Goal: Check status: Check status

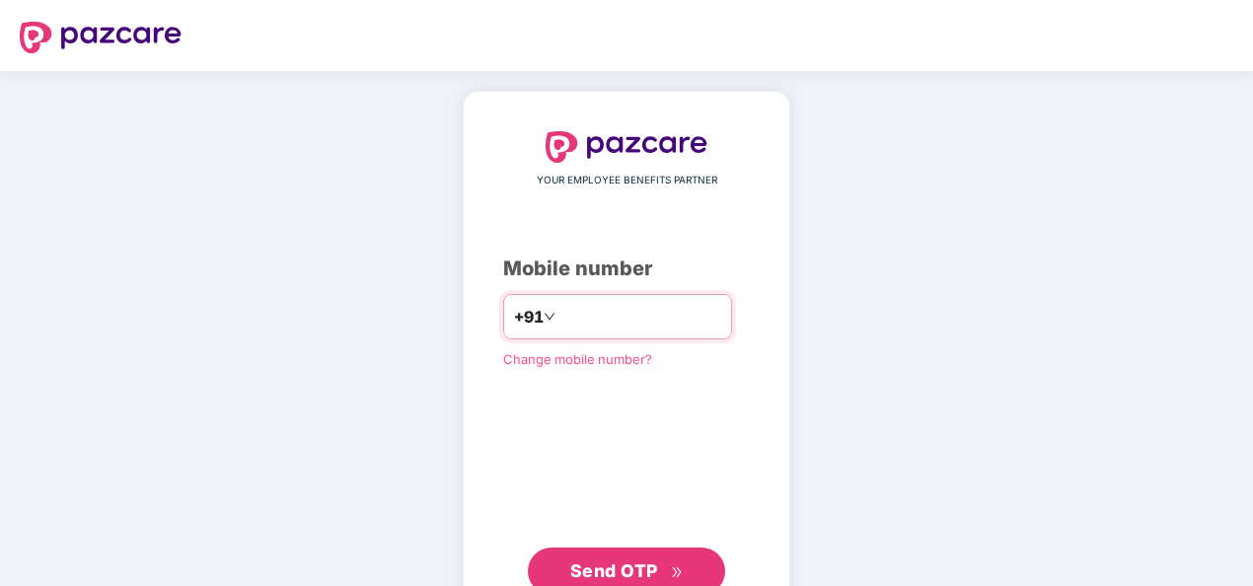
type input "**********"
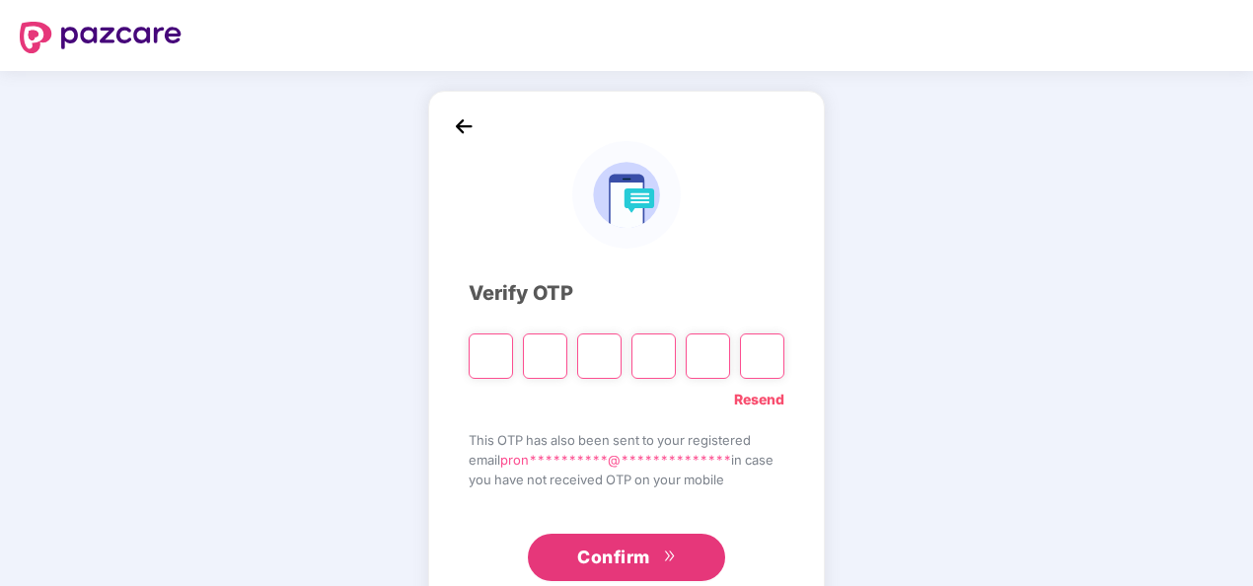
type input "*"
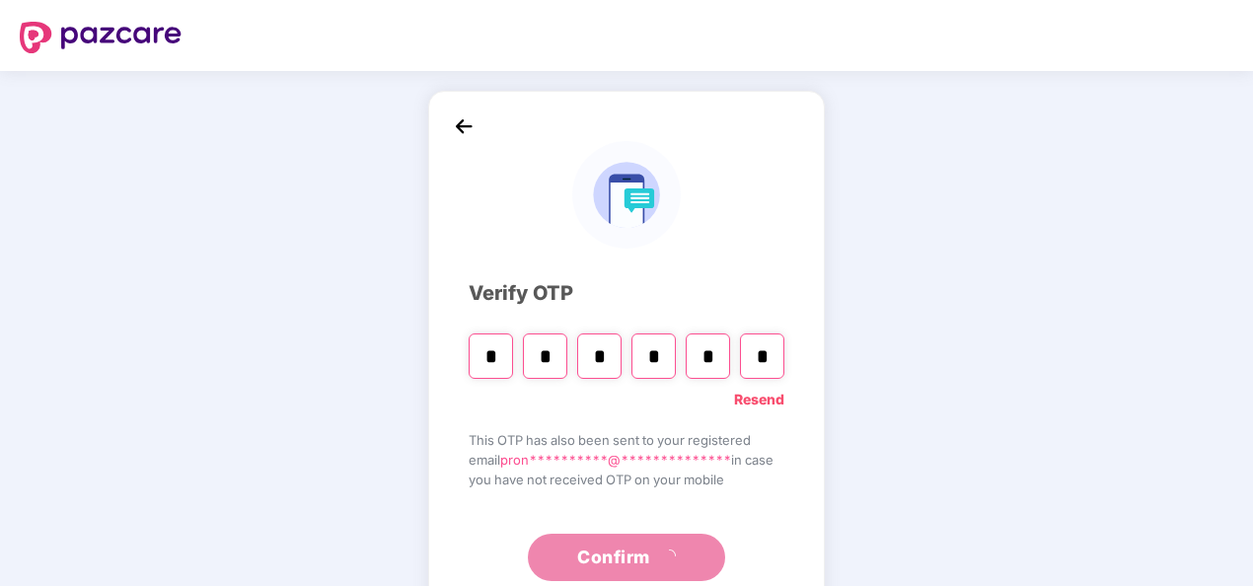
type input "*"
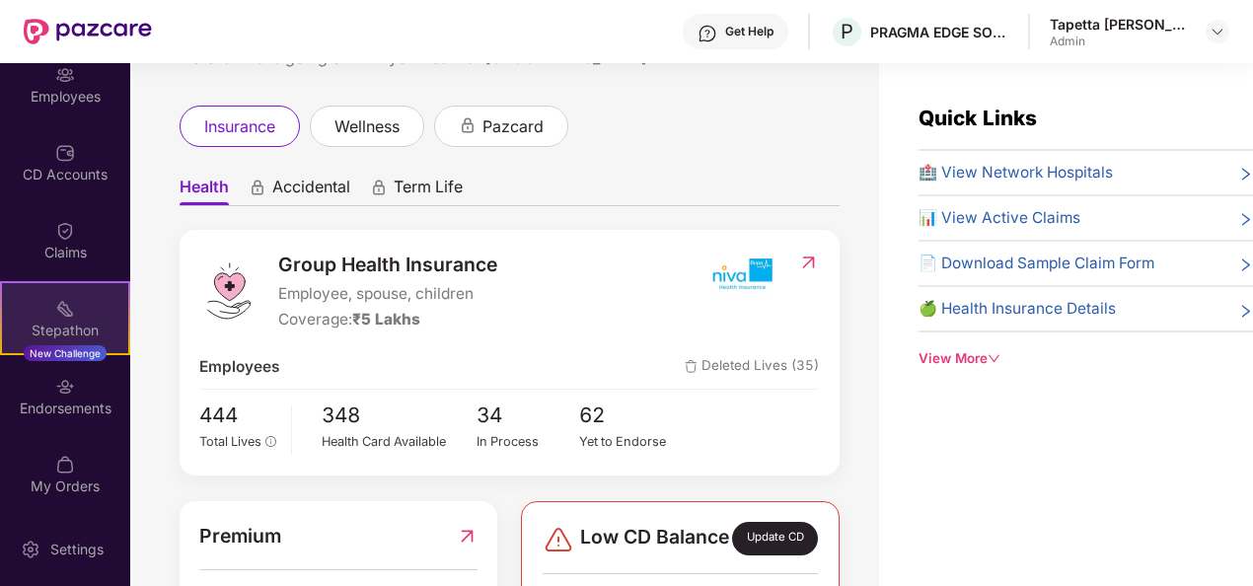
scroll to position [174, 0]
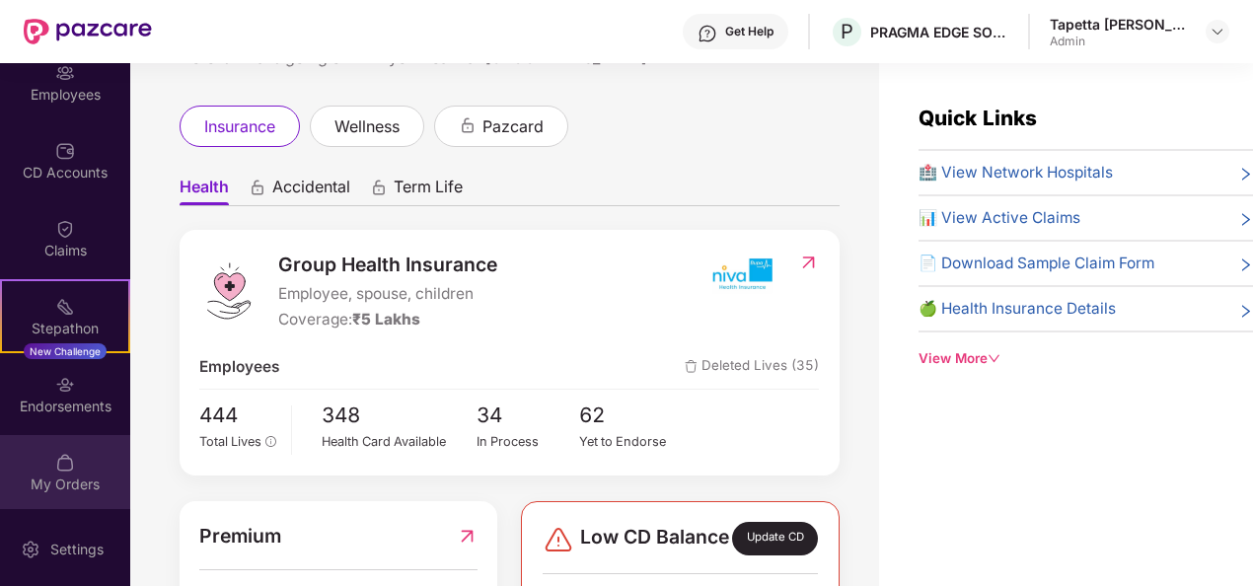
click at [71, 469] on div "My Orders" at bounding box center [65, 472] width 130 height 74
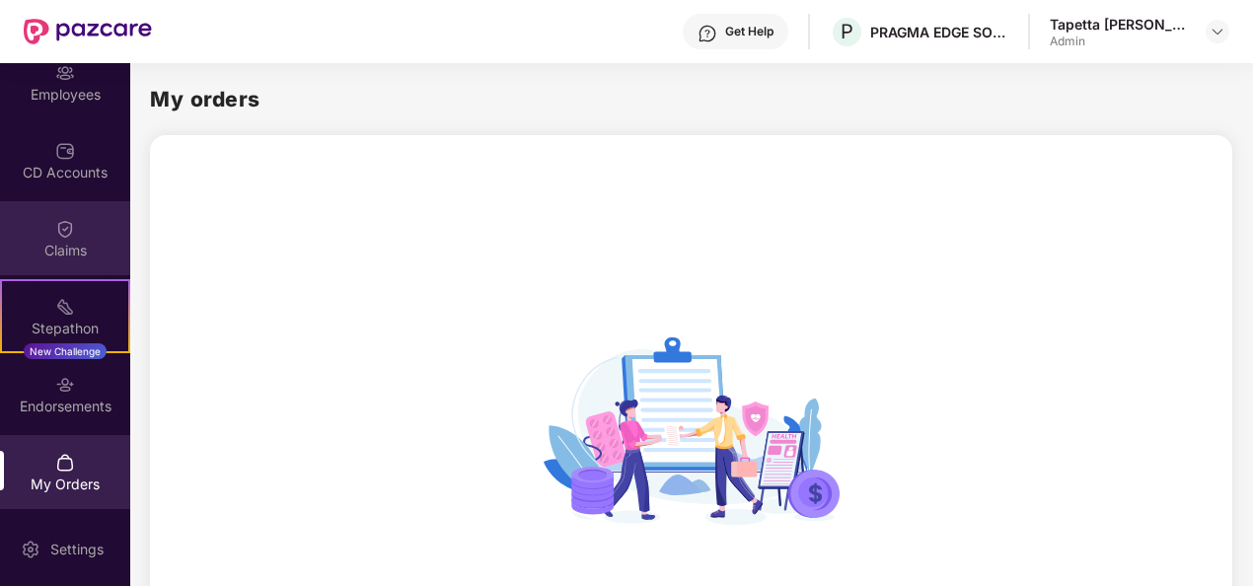
click at [47, 235] on div "Claims" at bounding box center [65, 238] width 130 height 74
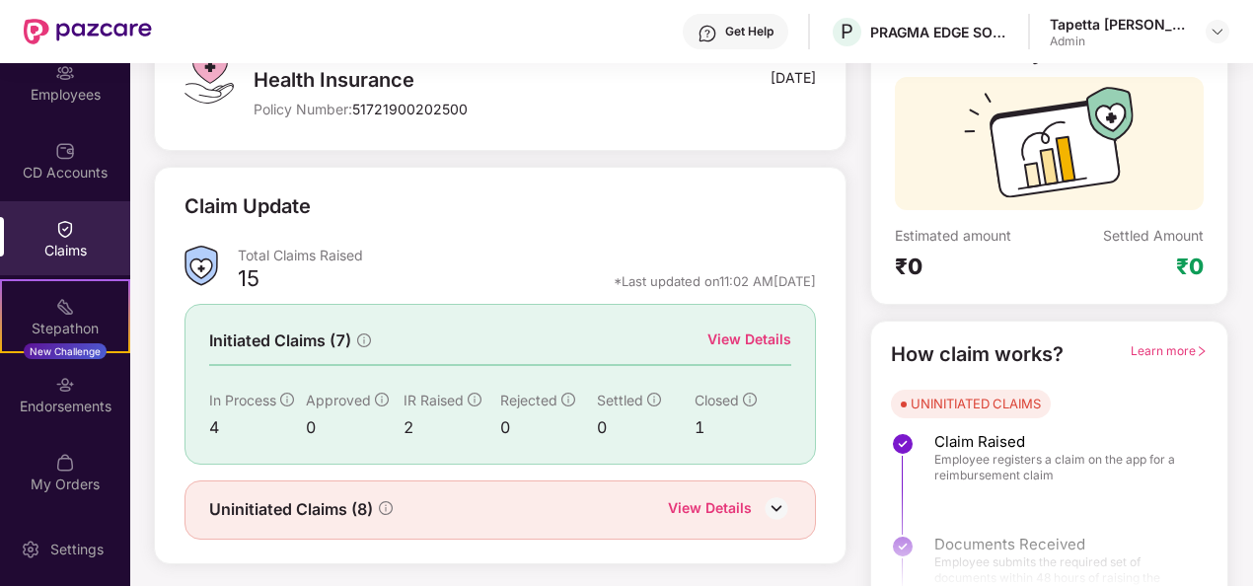
scroll to position [185, 0]
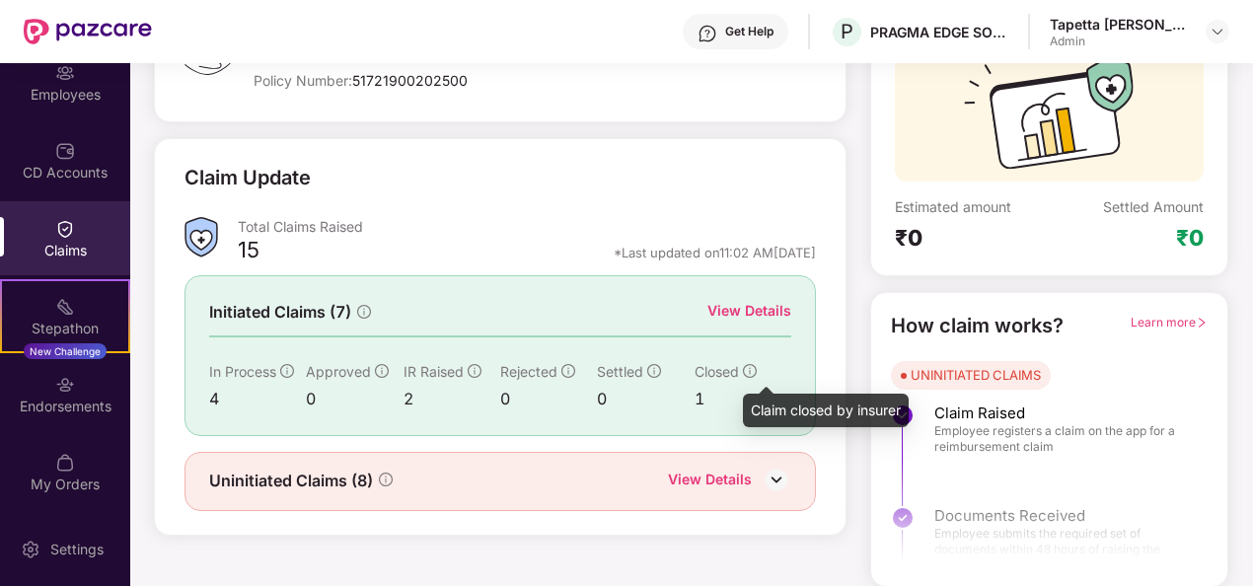
click at [748, 372] on icon "info-circle" at bounding box center [750, 371] width 14 height 14
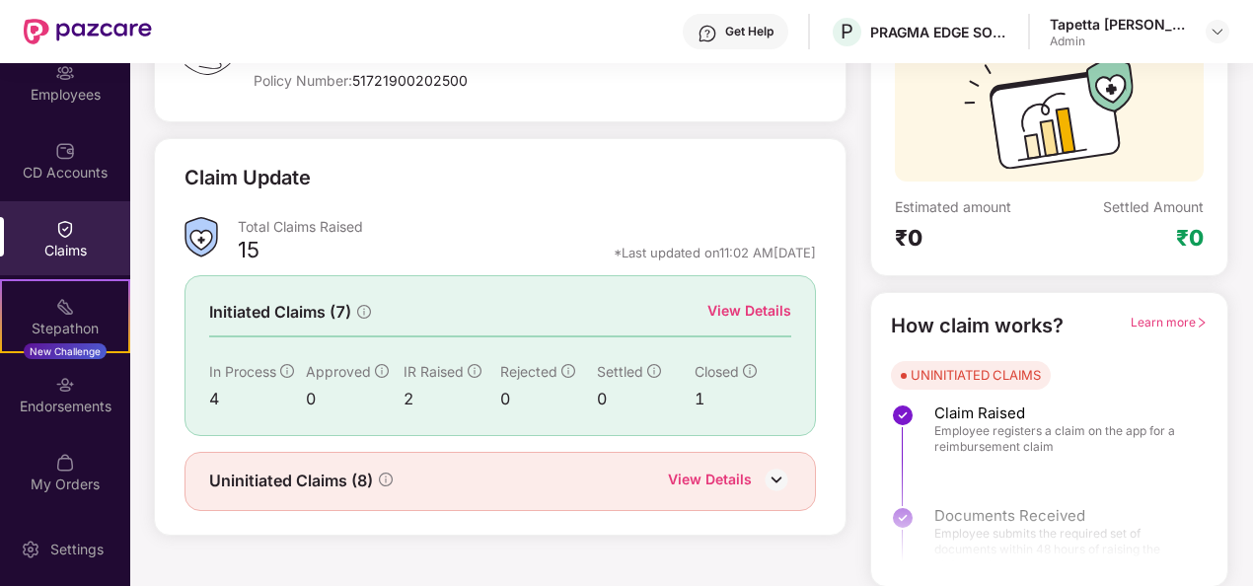
click at [764, 312] on div "View Details" at bounding box center [749, 311] width 84 height 22
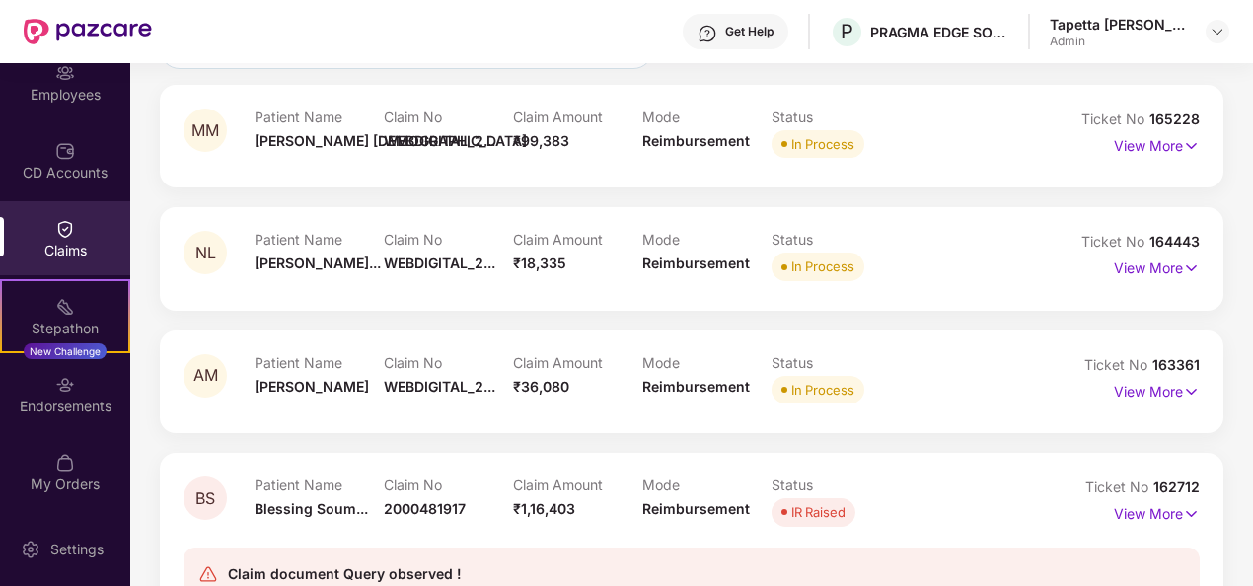
scroll to position [99, 0]
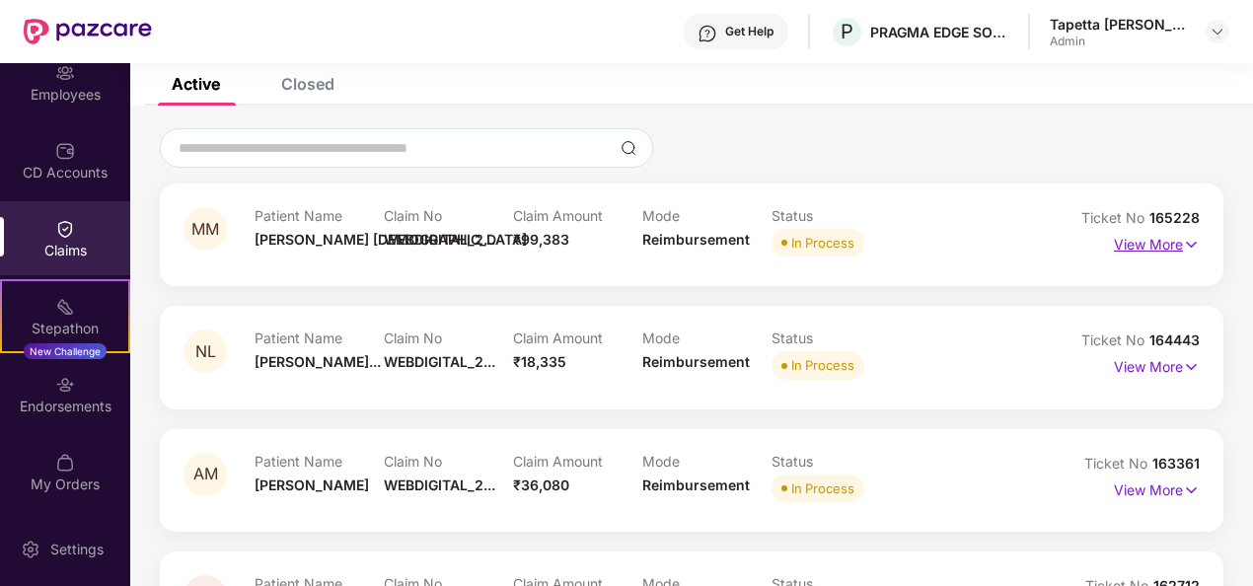
click at [1164, 238] on p "View More" at bounding box center [1157, 242] width 86 height 27
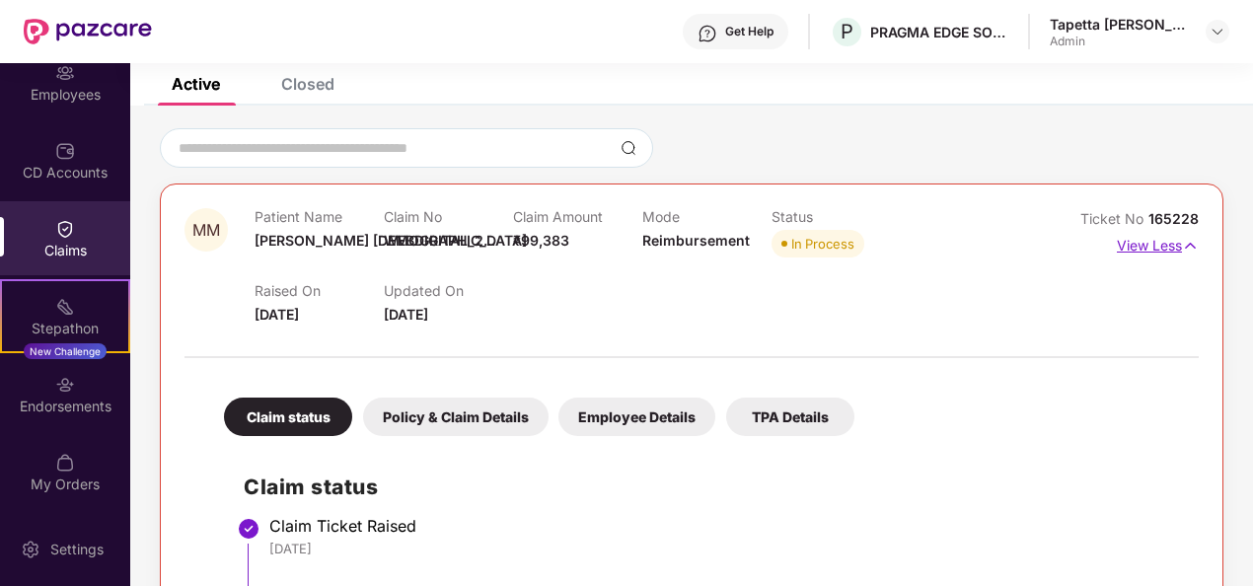
click at [1156, 248] on p "View Less" at bounding box center [1158, 243] width 82 height 27
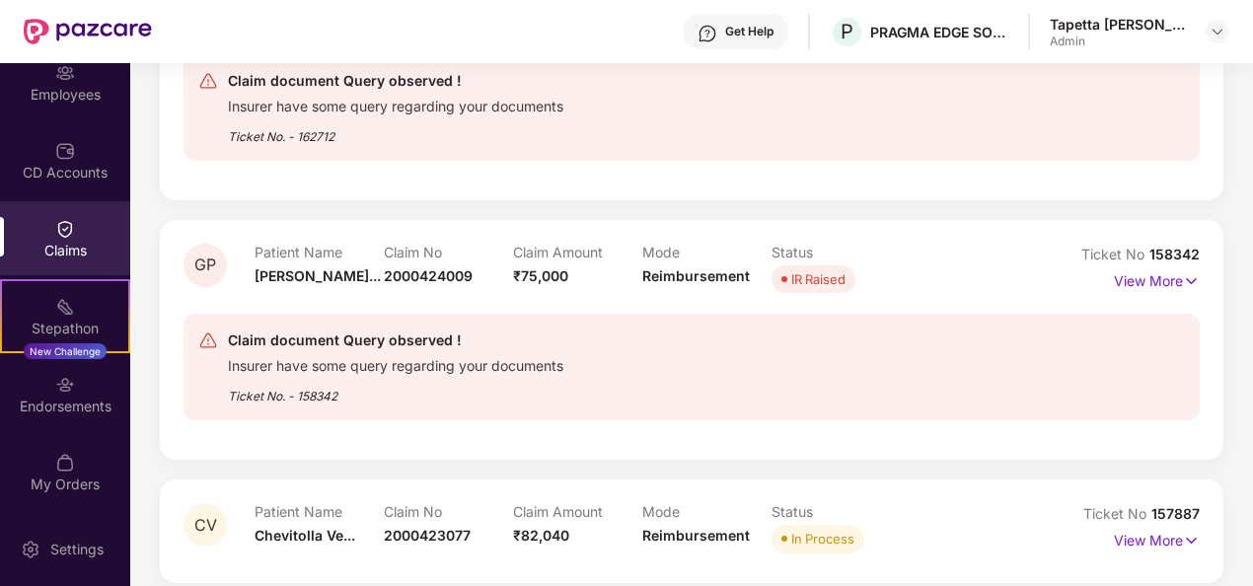
scroll to position [706, 0]
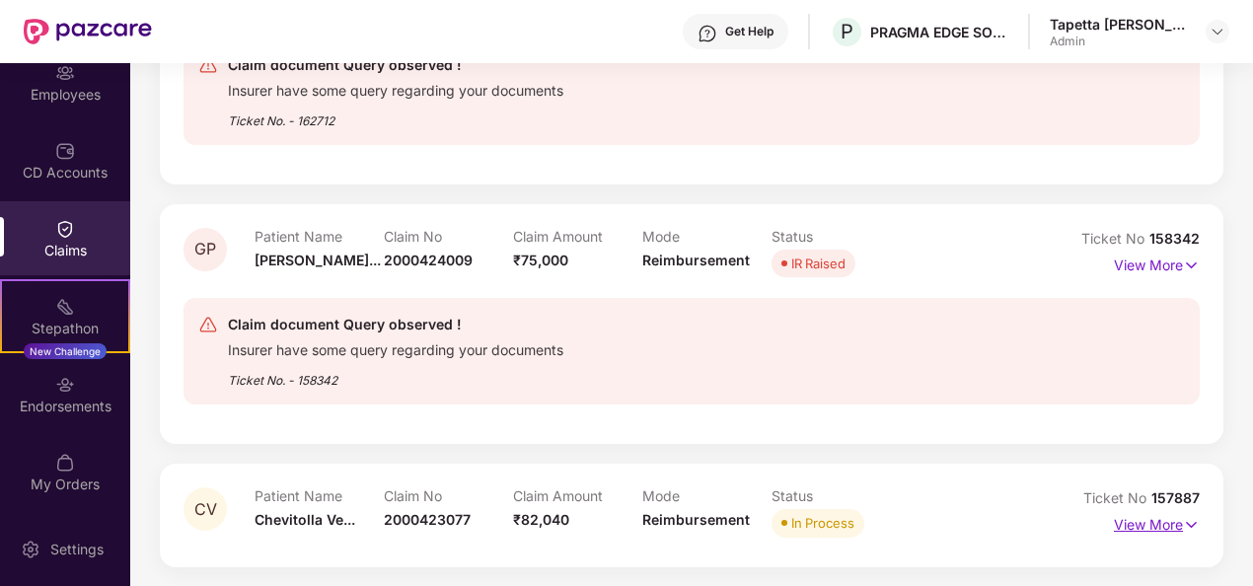
click at [1149, 524] on p "View More" at bounding box center [1157, 522] width 86 height 27
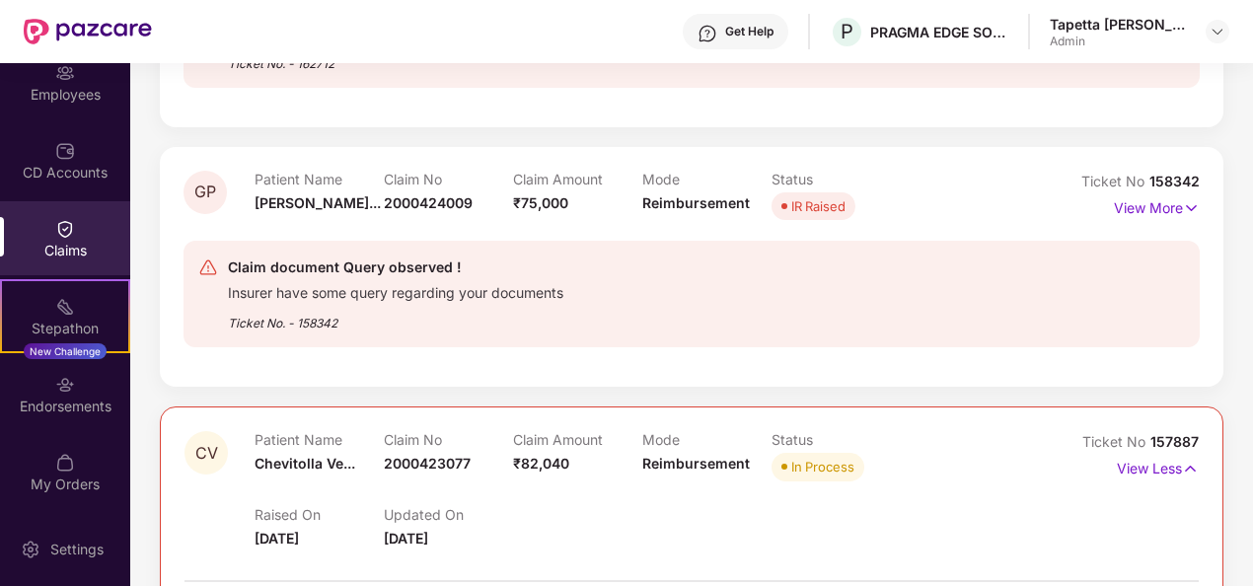
scroll to position [669, 0]
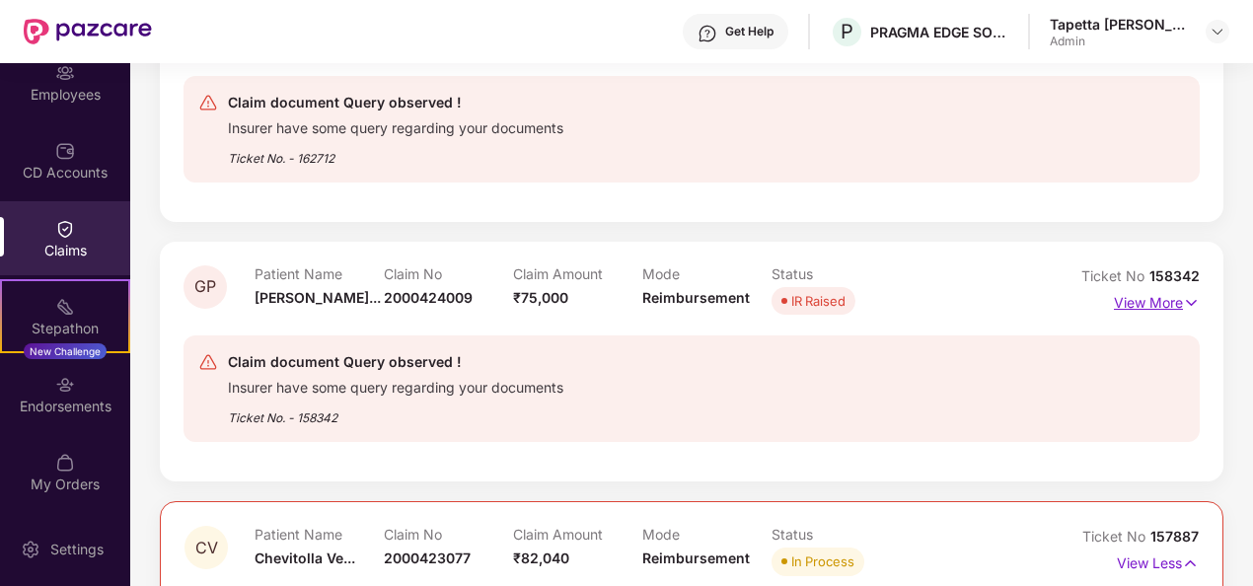
click at [1122, 307] on p "View More" at bounding box center [1157, 300] width 86 height 27
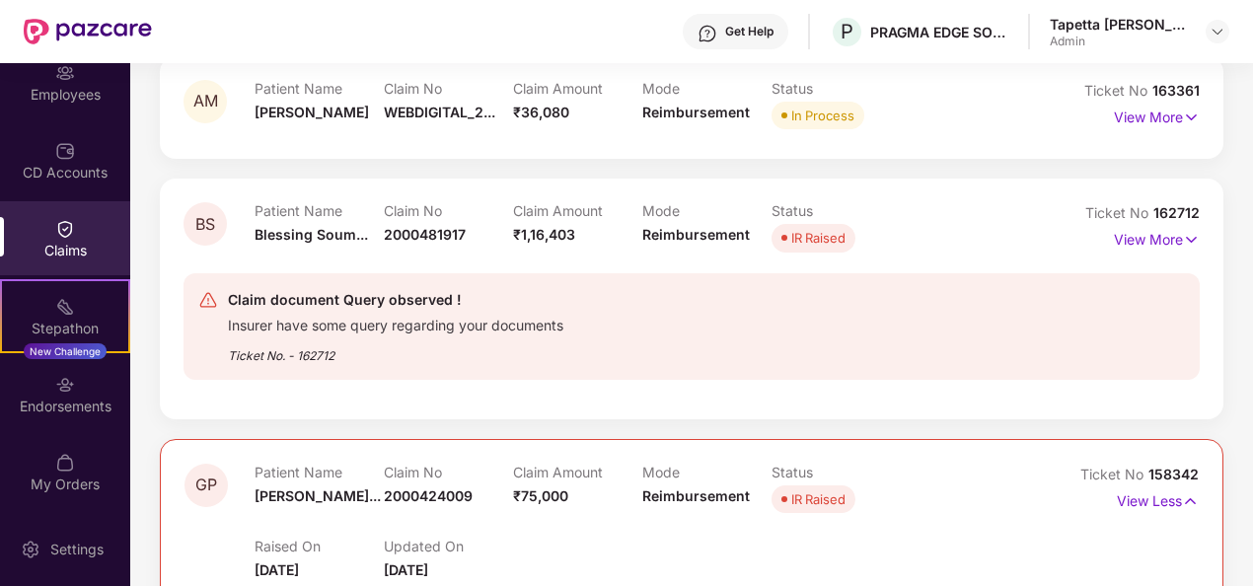
scroll to position [373, 0]
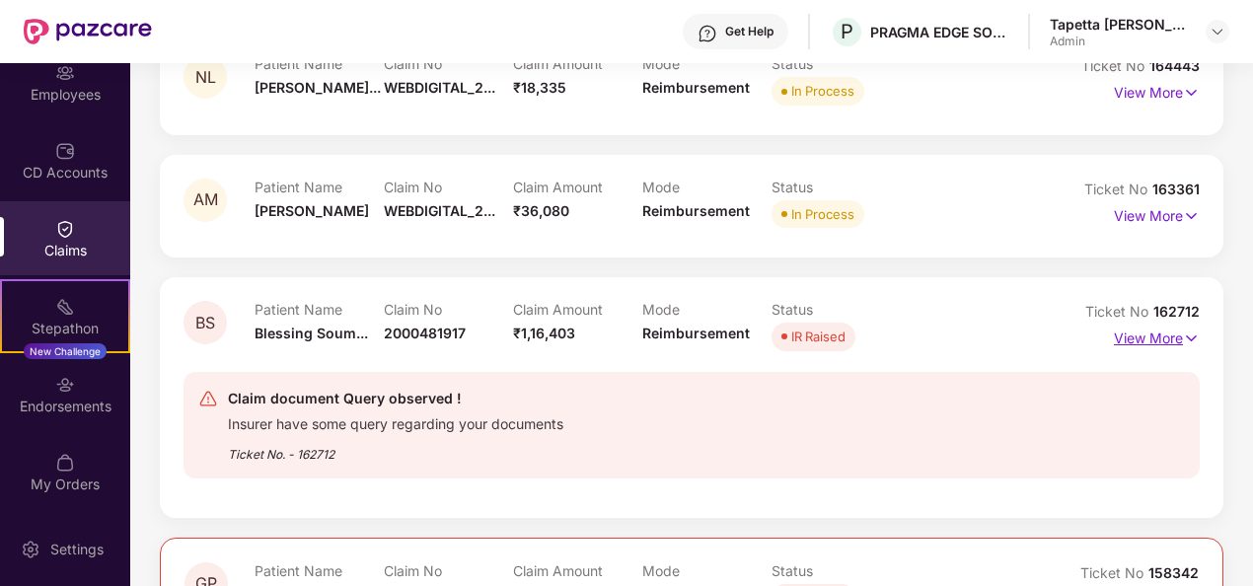
click at [1169, 334] on p "View More" at bounding box center [1157, 336] width 86 height 27
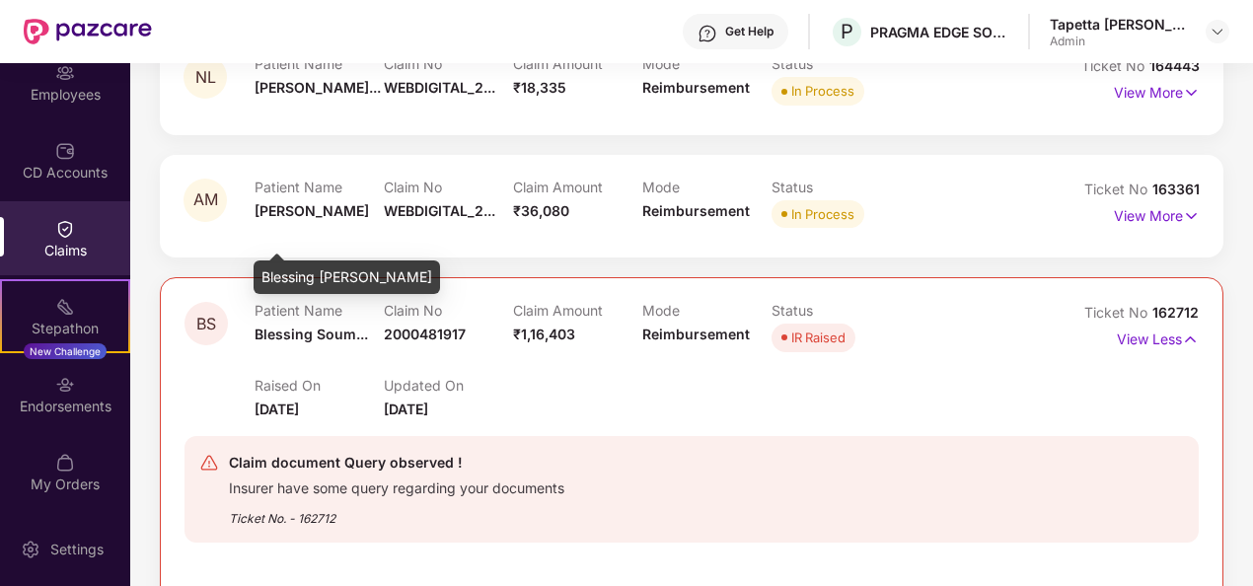
scroll to position [274, 0]
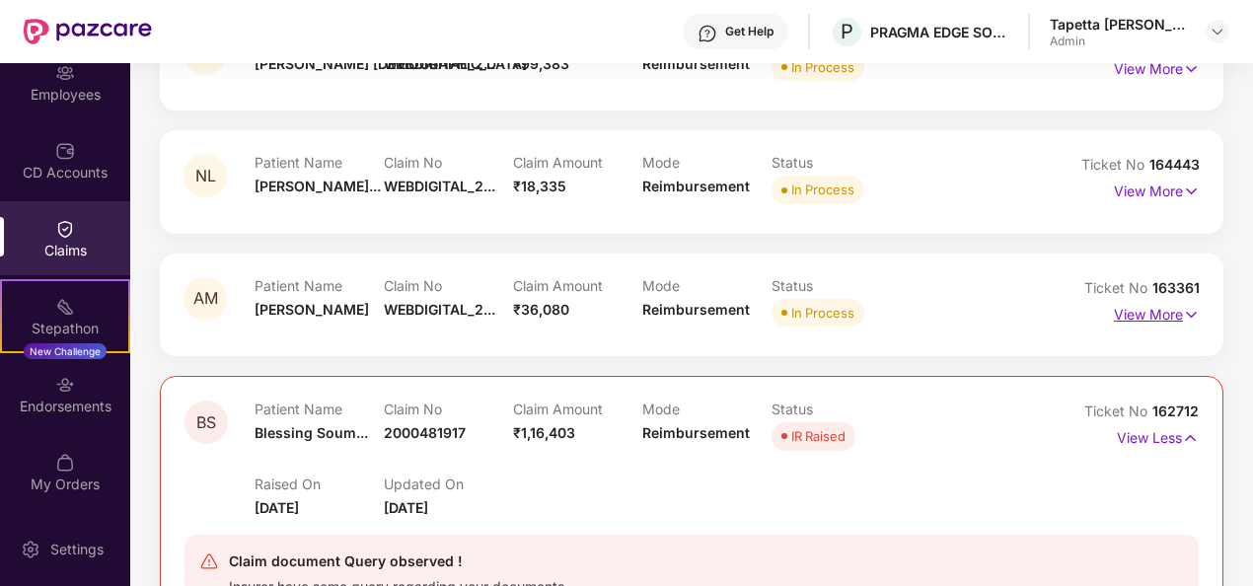
click at [1162, 312] on p "View More" at bounding box center [1157, 312] width 86 height 27
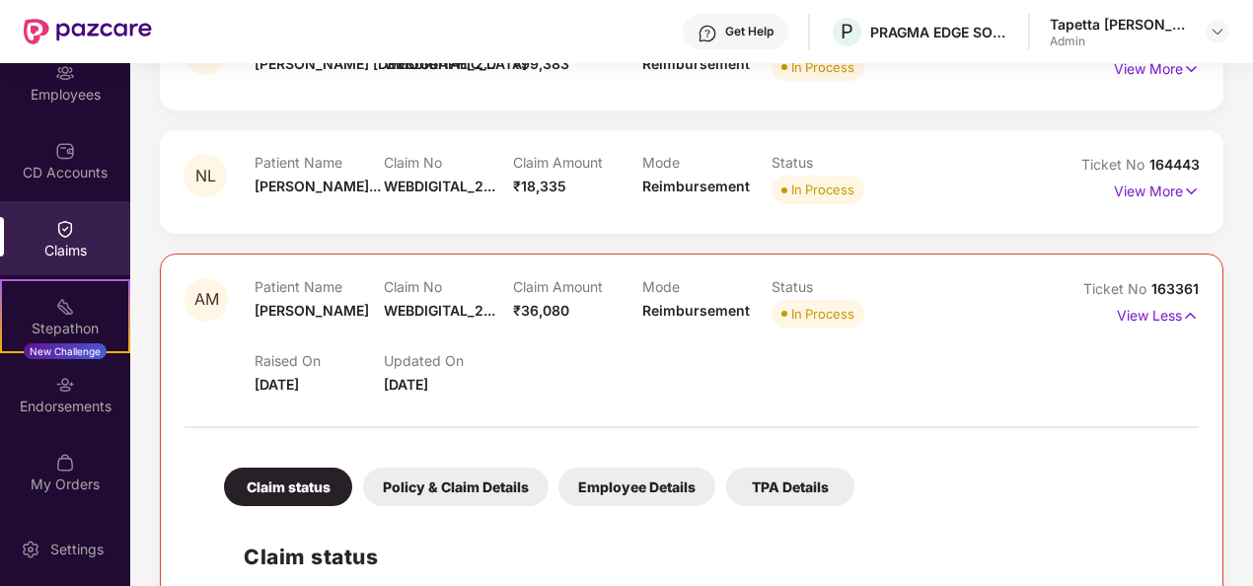
scroll to position [176, 0]
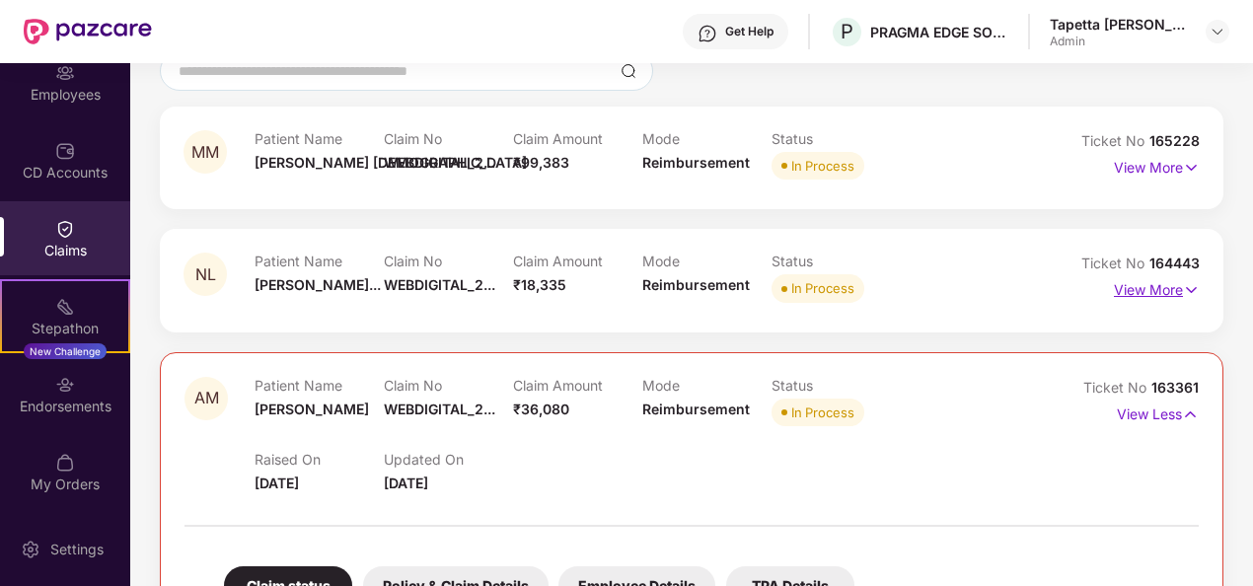
click at [1145, 294] on p "View More" at bounding box center [1157, 287] width 86 height 27
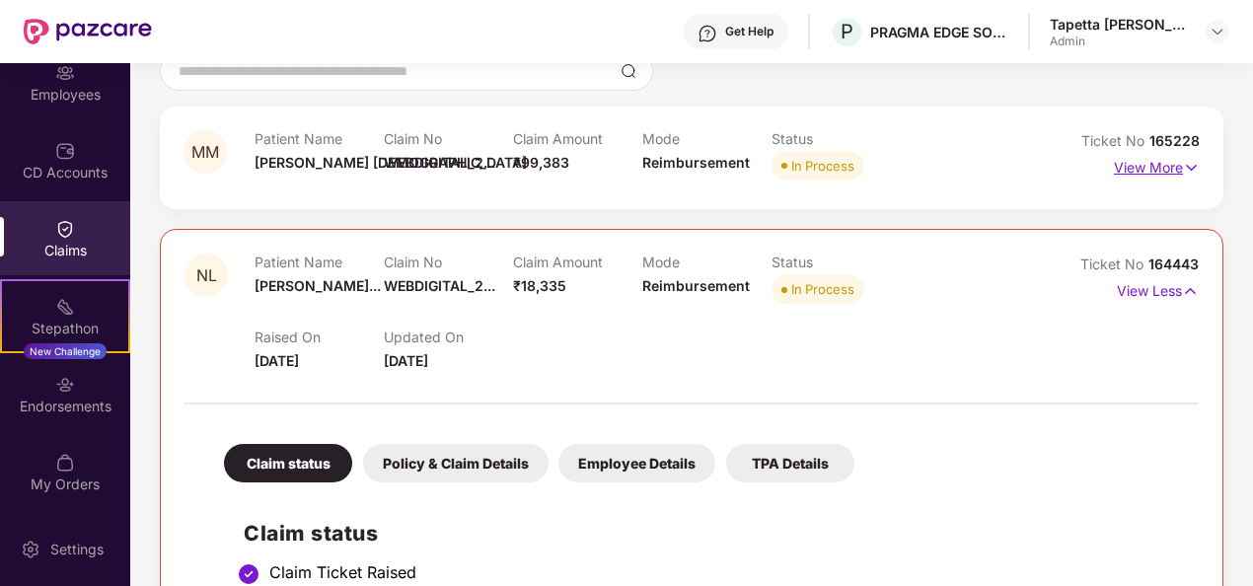
click at [1145, 176] on p "View More" at bounding box center [1157, 165] width 86 height 27
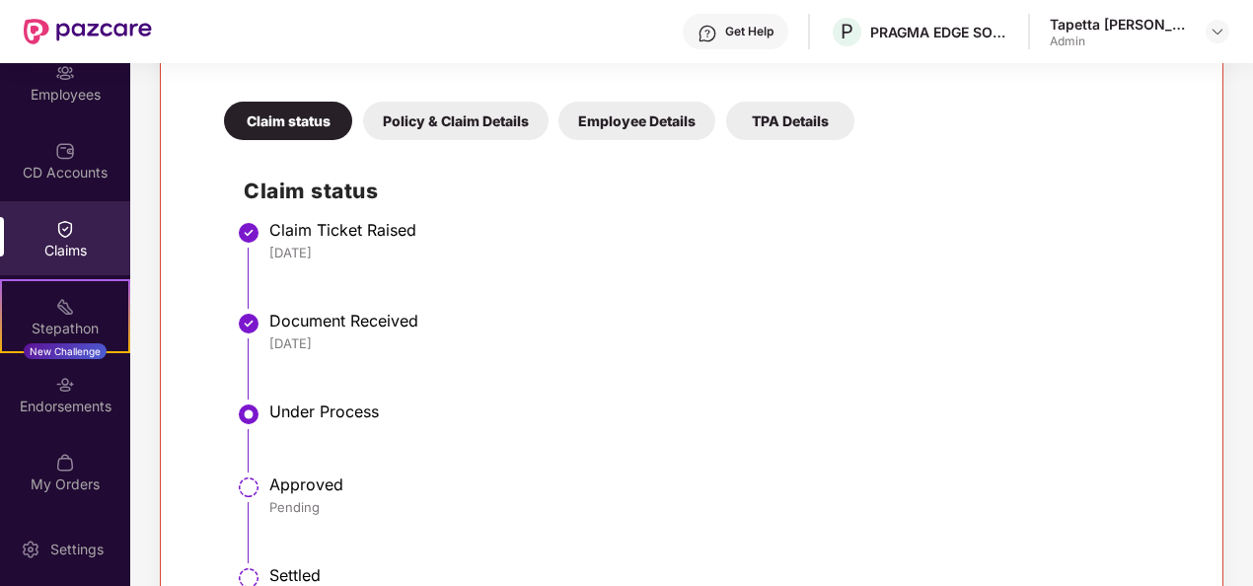
scroll to position [99, 0]
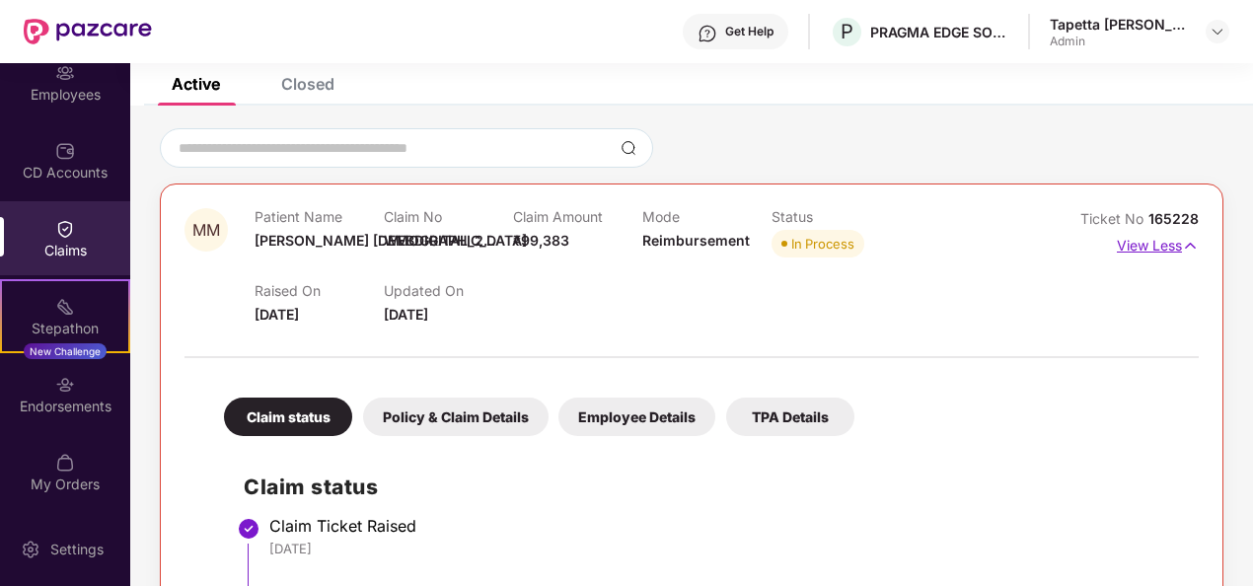
click at [1171, 243] on p "View Less" at bounding box center [1158, 243] width 82 height 27
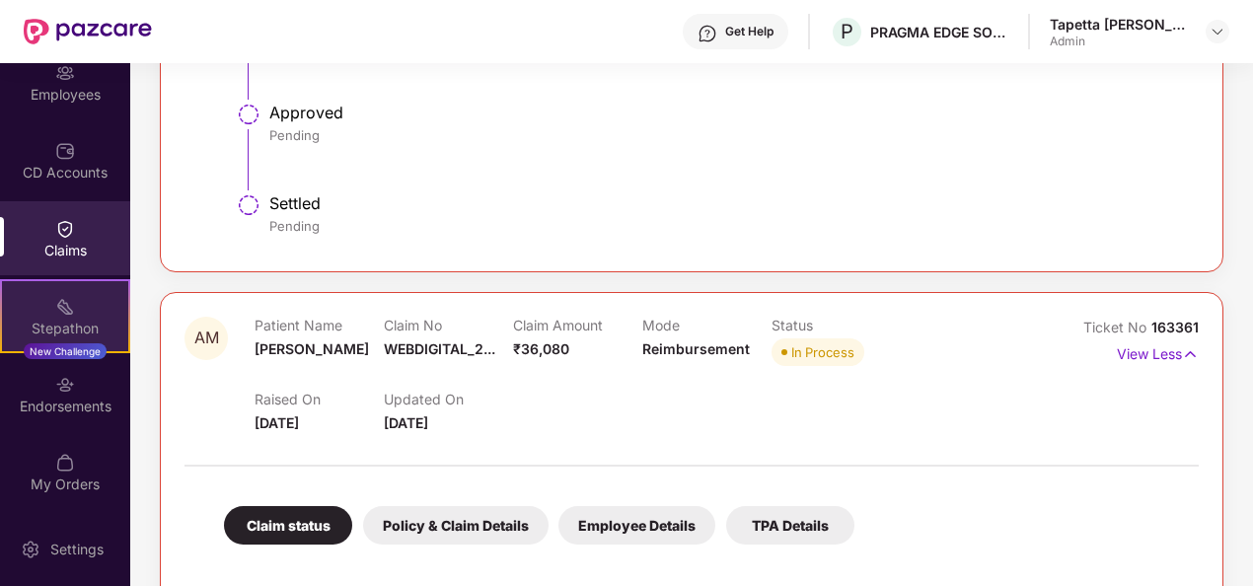
scroll to position [987, 0]
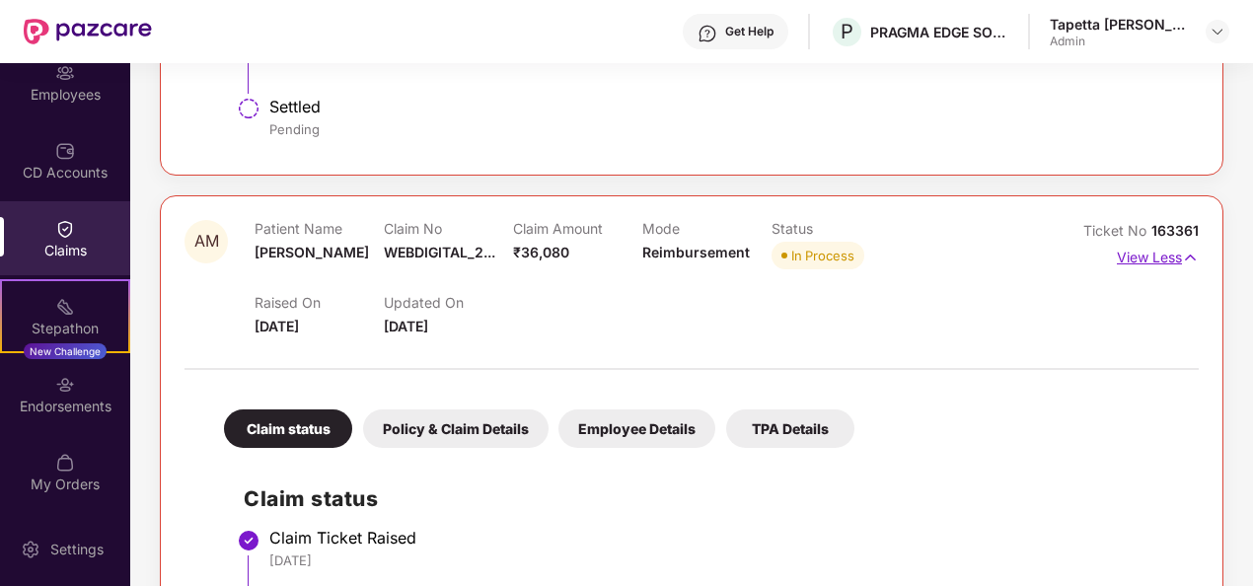
click at [1184, 247] on img at bounding box center [1190, 258] width 17 height 22
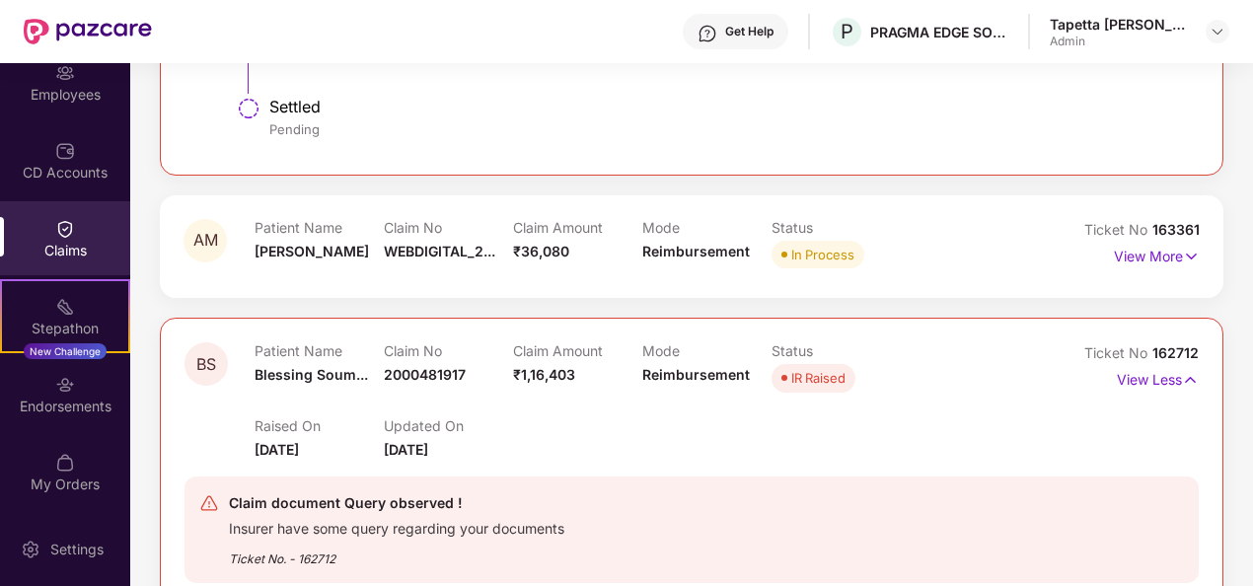
scroll to position [1085, 0]
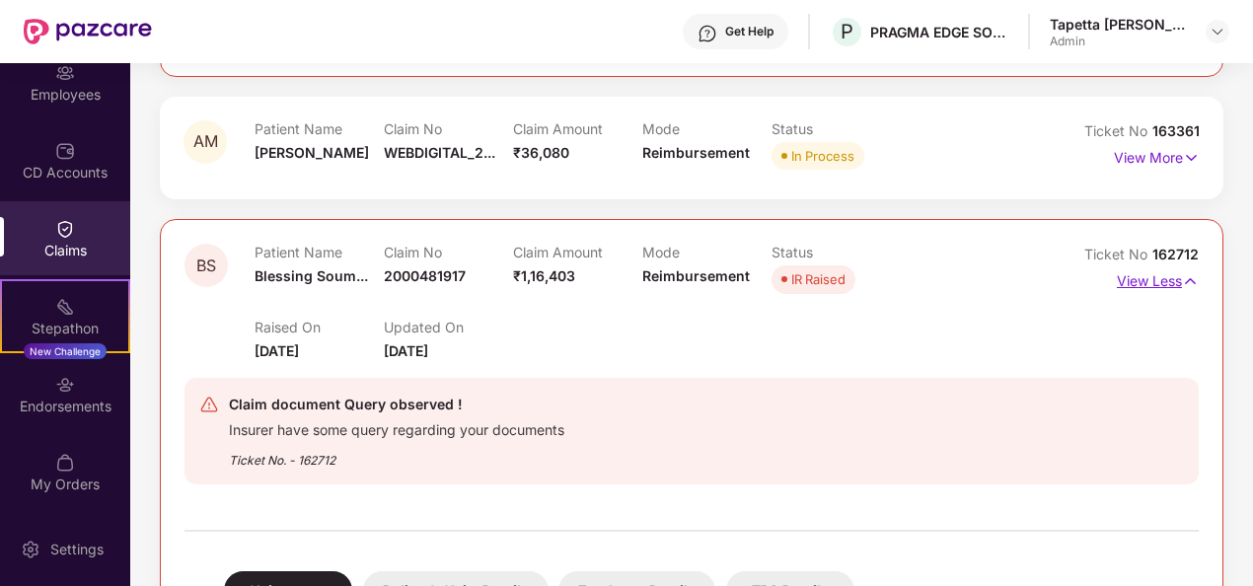
click at [1127, 275] on p "View Less" at bounding box center [1158, 278] width 82 height 27
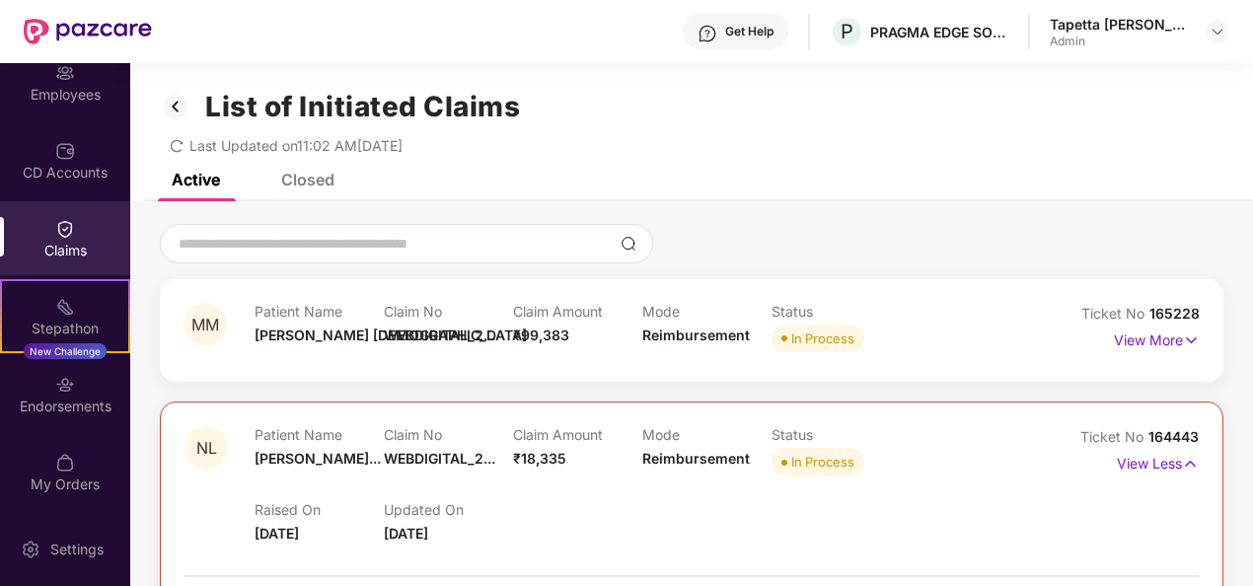
scroll to position [0, 0]
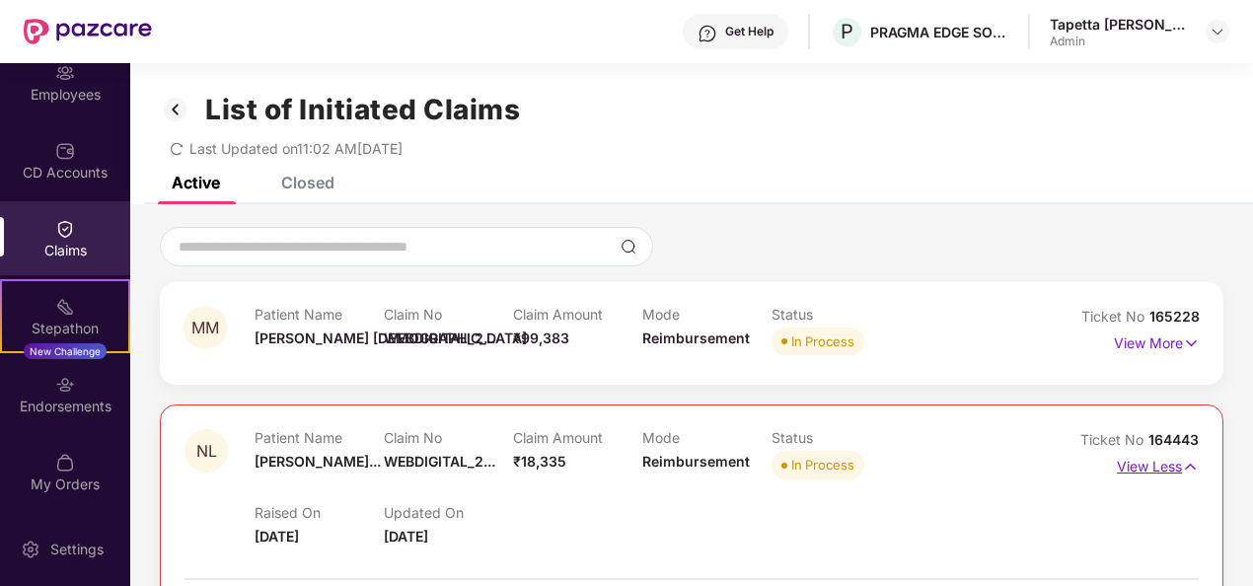
click at [1150, 464] on p "View Less" at bounding box center [1158, 464] width 82 height 27
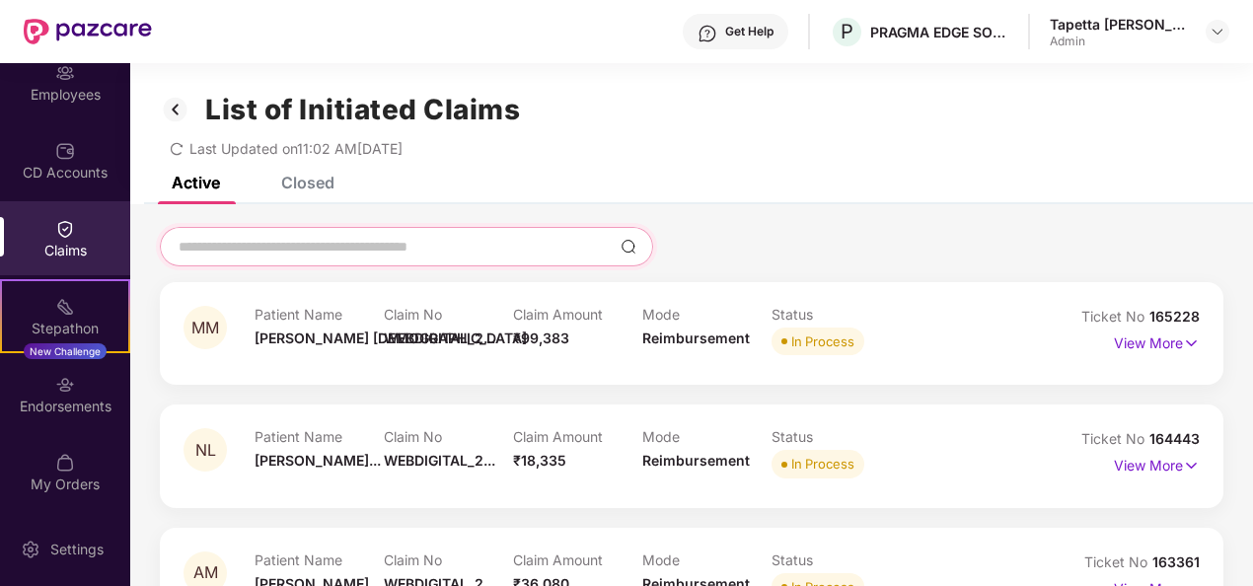
click at [302, 245] on input at bounding box center [395, 247] width 436 height 21
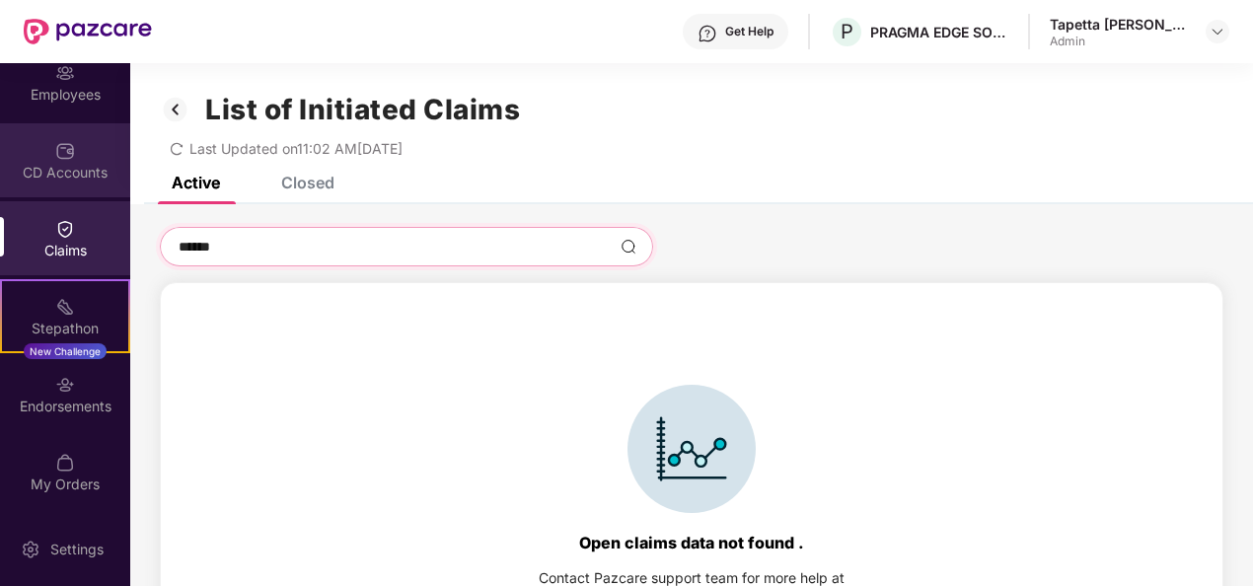
type input "******"
click at [55, 168] on div "CD Accounts" at bounding box center [65, 173] width 130 height 20
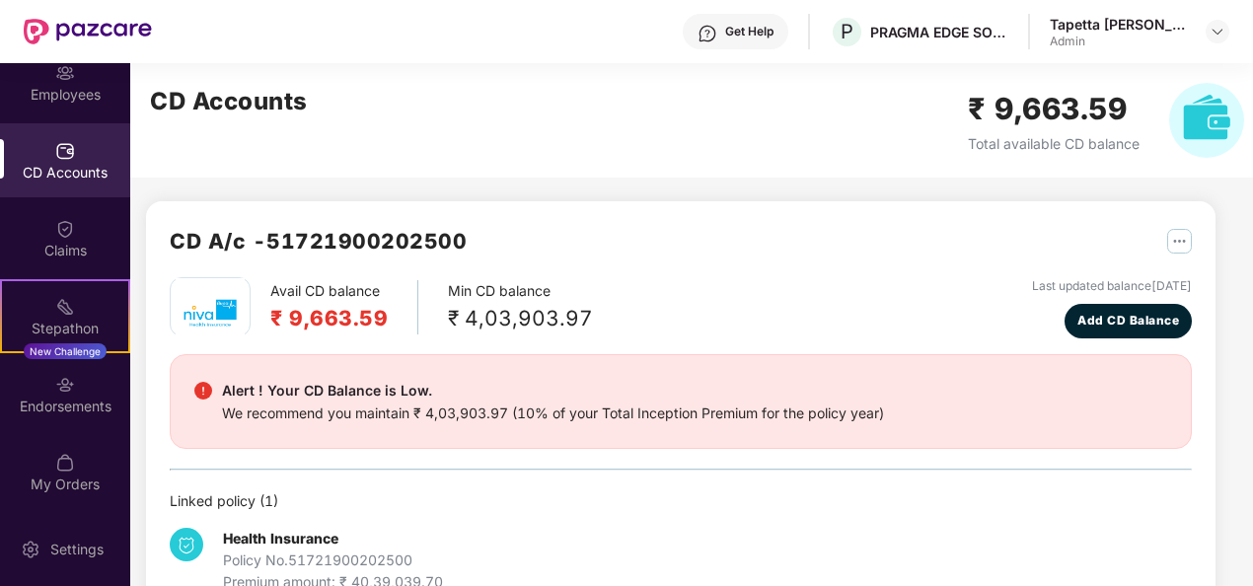
click at [64, 141] on img at bounding box center [65, 151] width 20 height 20
click at [67, 86] on div "Employees" at bounding box center [65, 95] width 130 height 20
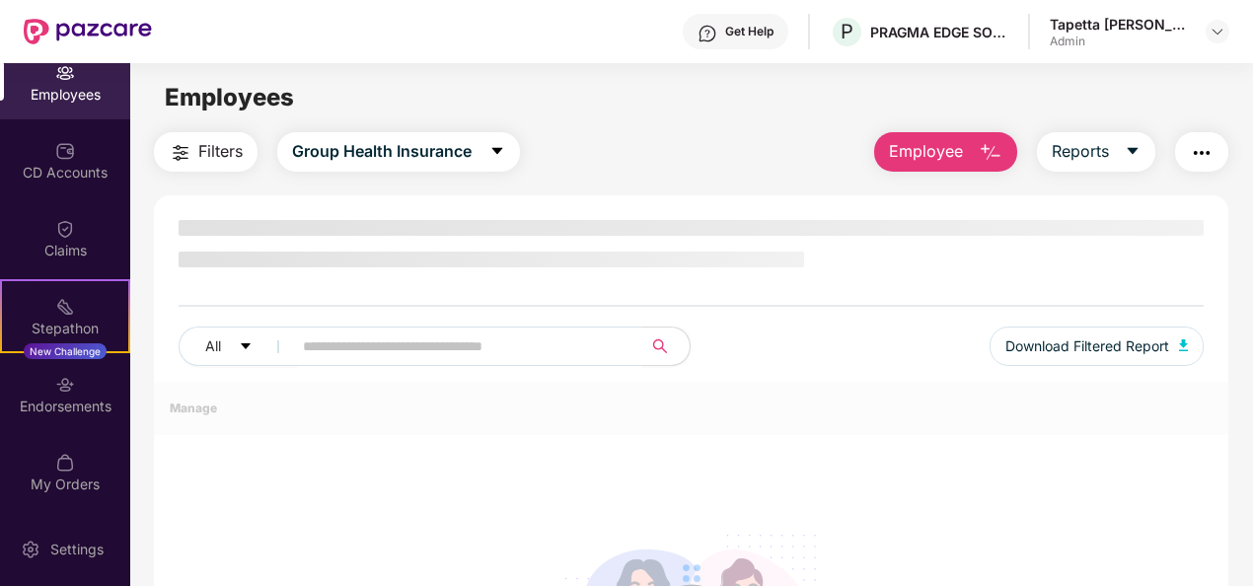
click at [370, 342] on input "text" at bounding box center [459, 347] width 313 height 30
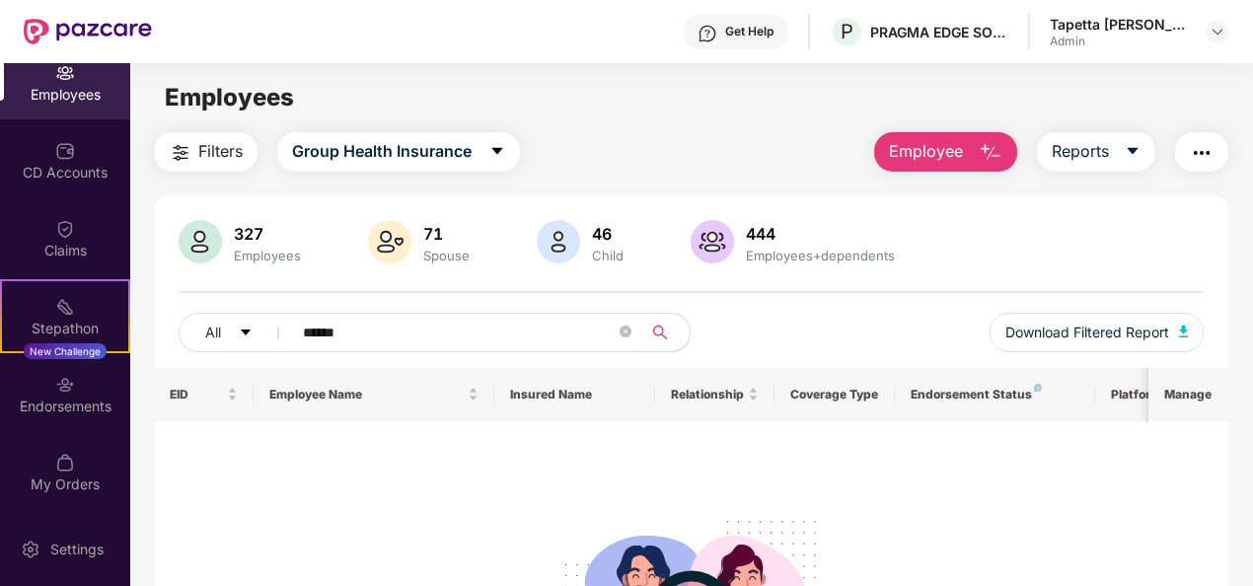
type input "******"
click at [58, 416] on div "Endorsements" at bounding box center [65, 394] width 130 height 74
